Goal: Task Accomplishment & Management: Complete application form

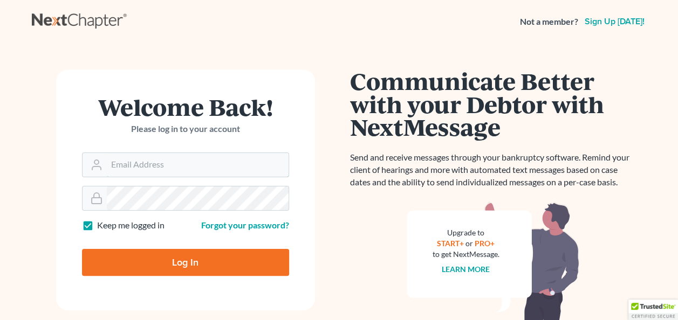
type input "[EMAIL_ADDRESS][DOMAIN_NAME]"
click at [182, 268] on input "Log In" at bounding box center [185, 262] width 207 height 27
type input "Thinking..."
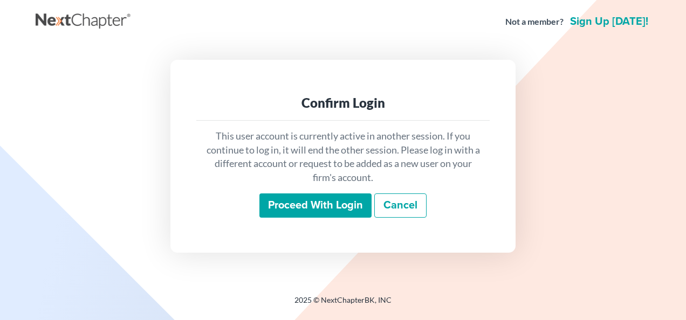
click at [300, 204] on input "Proceed with login" at bounding box center [315, 206] width 112 height 25
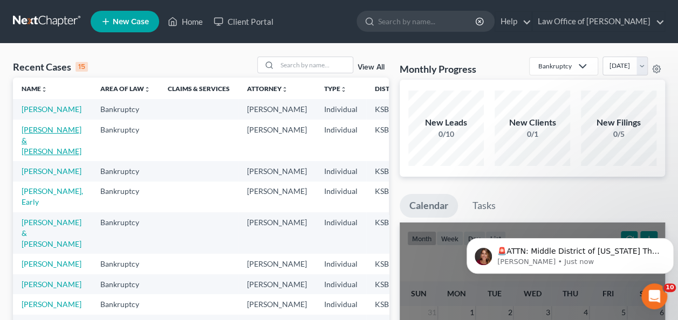
click at [32, 148] on link "[PERSON_NAME] & [PERSON_NAME]" at bounding box center [52, 140] width 60 height 31
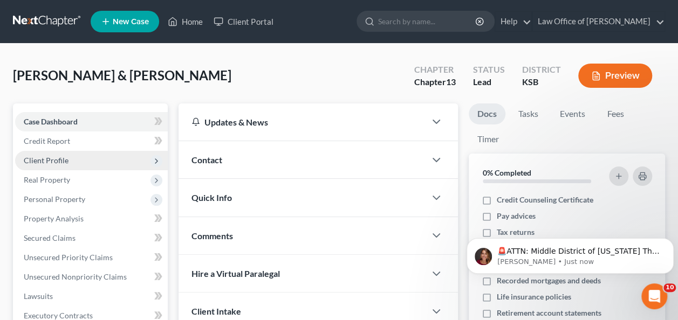
click at [45, 159] on span "Client Profile" at bounding box center [46, 160] width 45 height 9
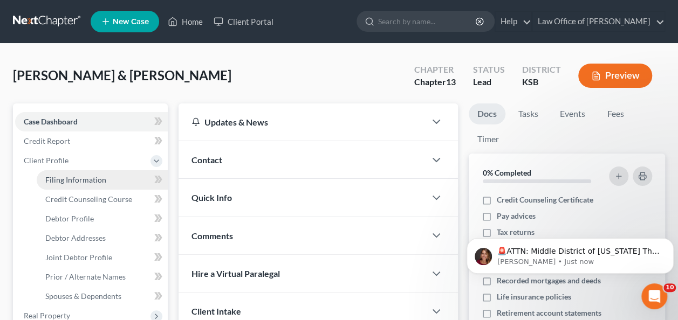
click at [65, 185] on link "Filing Information" at bounding box center [102, 179] width 131 height 19
select select "1"
select select "3"
select select "17"
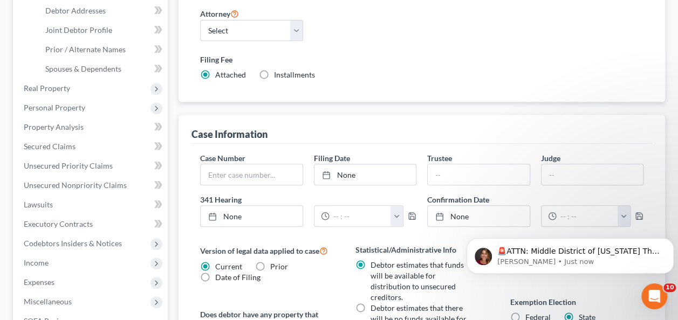
scroll to position [230, 0]
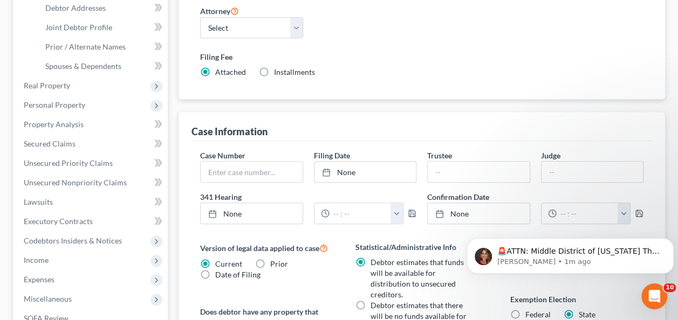
click at [371, 39] on div "Nature of Debt Select Business Consumer Other Nature of Business Select Clearin…" at bounding box center [422, 25] width 454 height 124
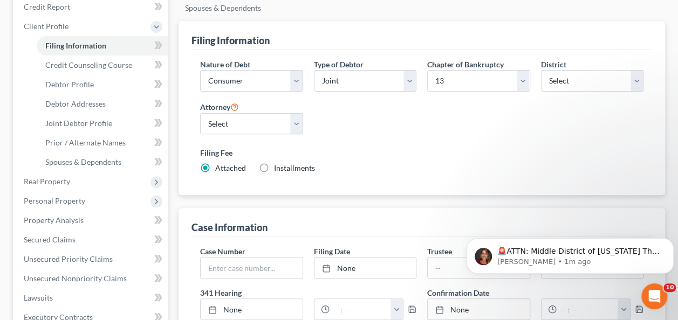
scroll to position [0, 0]
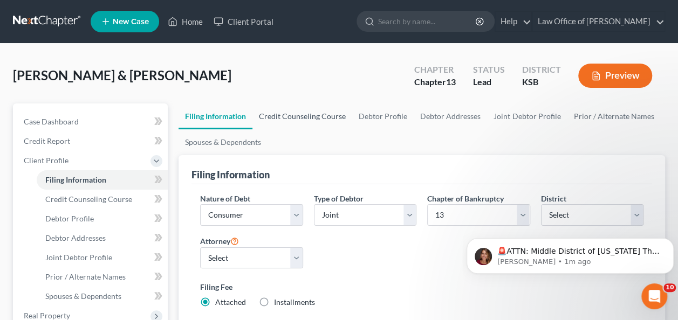
click at [295, 118] on link "Credit Counseling Course" at bounding box center [302, 117] width 100 height 26
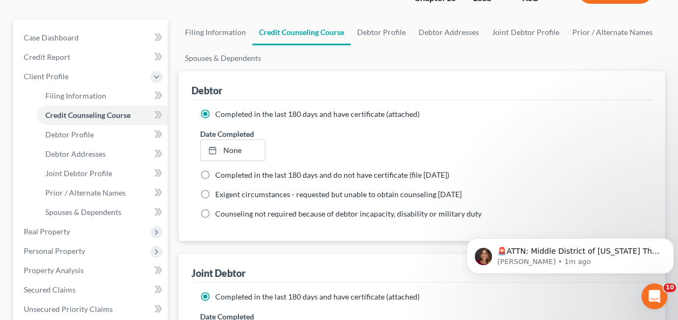
scroll to position [85, 0]
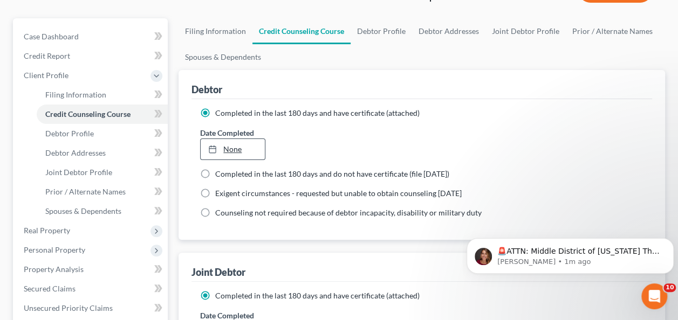
type input "[DATE]"
click at [237, 151] on link "[DATE]" at bounding box center [233, 149] width 64 height 20
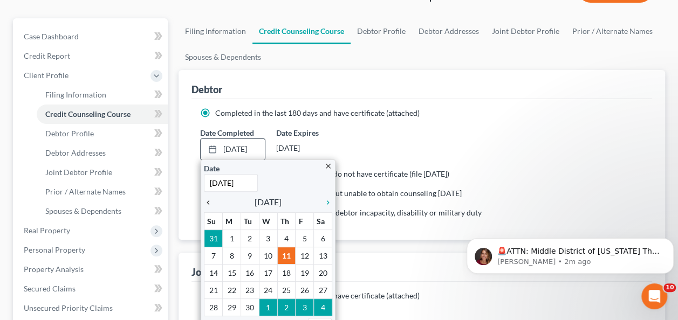
click at [207, 202] on icon "chevron_left" at bounding box center [211, 203] width 14 height 9
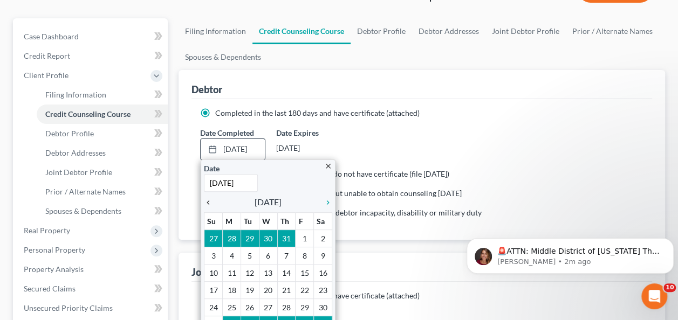
click at [207, 202] on icon "chevron_left" at bounding box center [211, 203] width 14 height 9
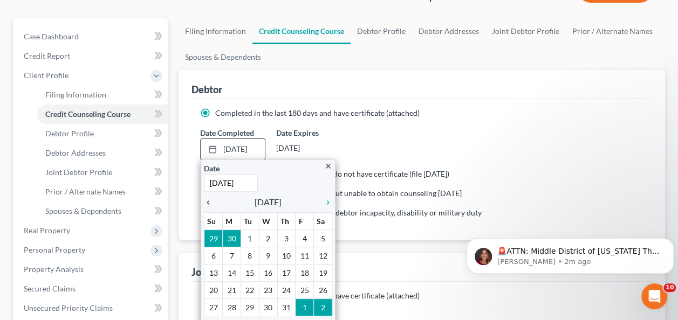
click at [207, 202] on icon "chevron_left" at bounding box center [211, 203] width 14 height 9
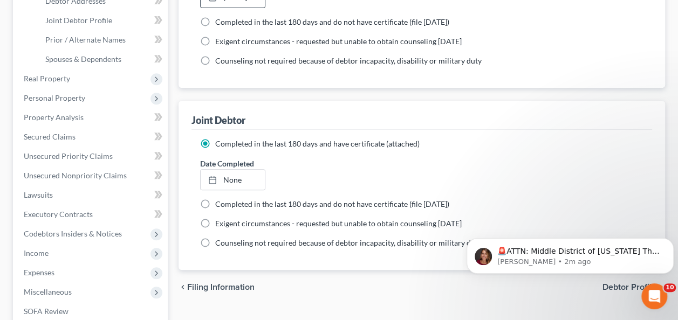
scroll to position [258, 0]
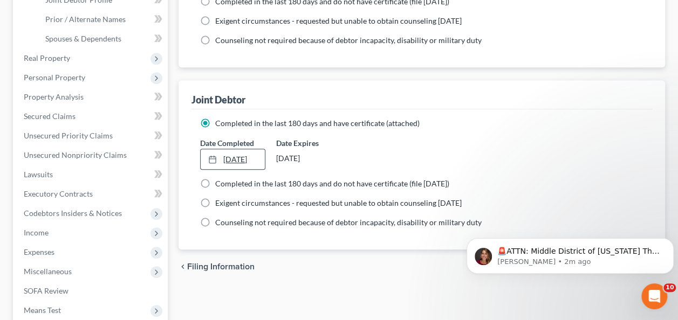
click at [236, 160] on link "[DATE]" at bounding box center [233, 159] width 64 height 20
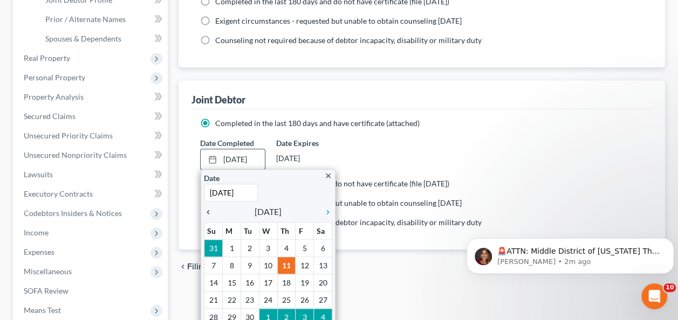
click at [208, 210] on icon "chevron_left" at bounding box center [211, 212] width 14 height 9
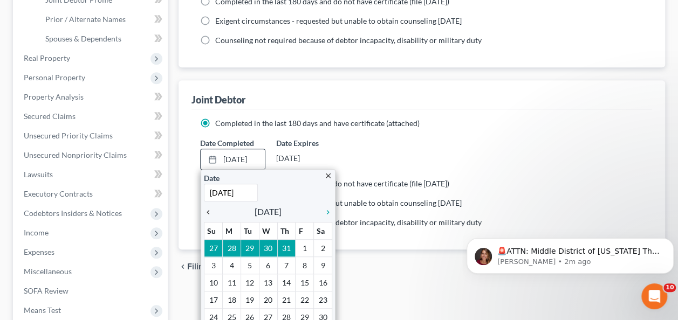
click at [208, 210] on icon "chevron_left" at bounding box center [211, 212] width 14 height 9
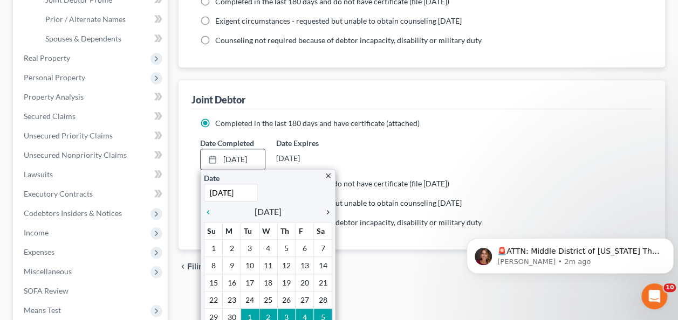
click at [331, 211] on icon "chevron_right" at bounding box center [325, 212] width 14 height 9
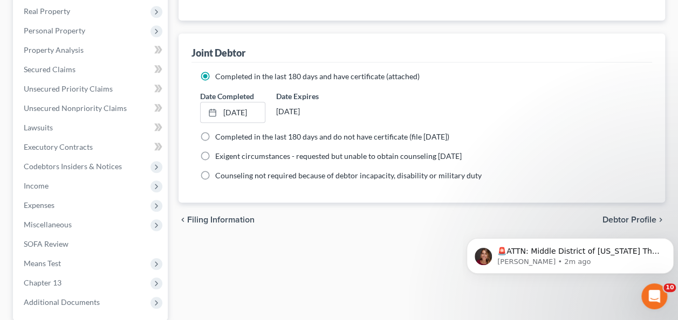
scroll to position [306, 0]
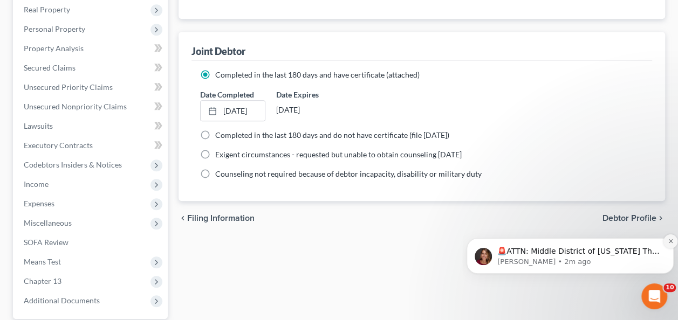
click at [669, 240] on icon "Dismiss notification" at bounding box center [671, 241] width 6 height 6
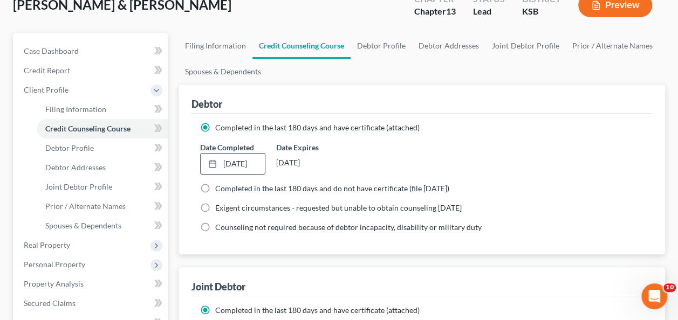
scroll to position [0, 0]
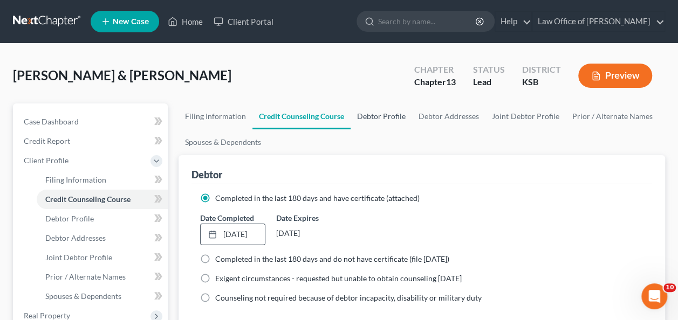
click at [386, 113] on link "Debtor Profile" at bounding box center [381, 117] width 61 height 26
select select "1"
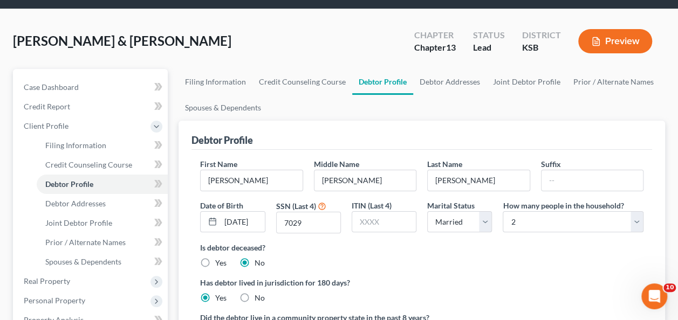
scroll to position [39, 0]
